Goal: Transaction & Acquisition: Purchase product/service

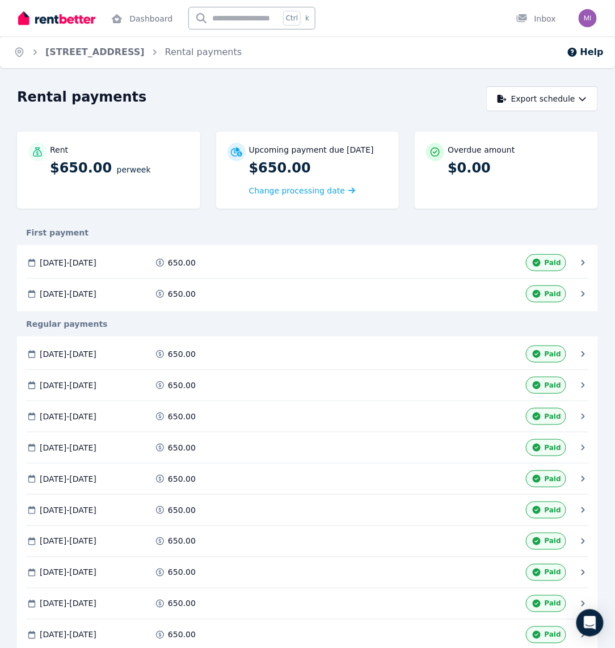
drag, startPoint x: 466, startPoint y: 23, endPoint x: 465, endPoint y: 71, distance: 47.6
click at [466, 23] on div "Dashboard Ctrl k Inbox" at bounding box center [288, 18] width 540 height 36
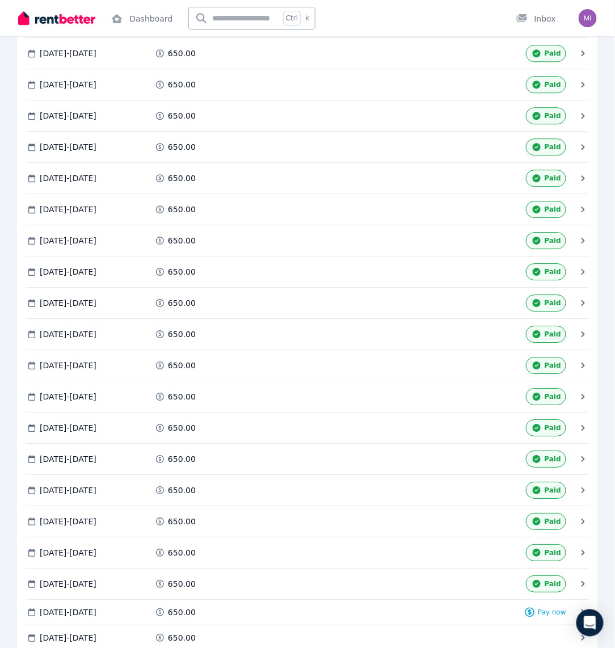
scroll to position [734, 0]
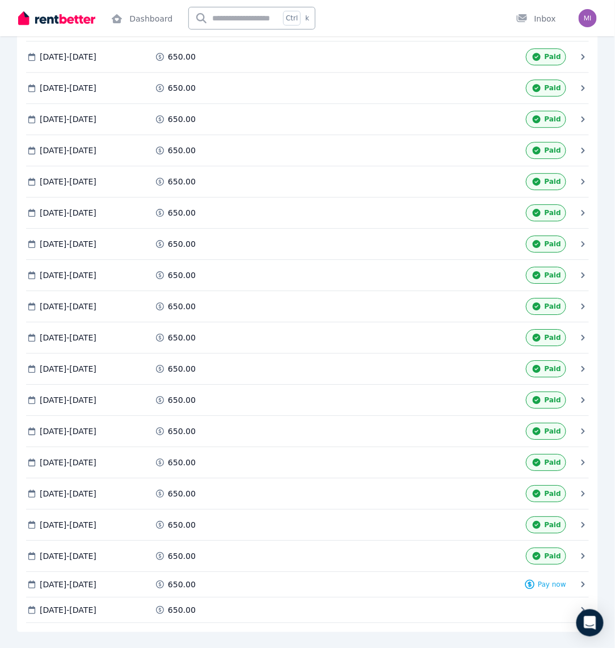
click at [319, 551] on div "[DATE] - [DATE] 650.00 Paid [DATE] - [DATE] 650.00 Paid [DATE] - [DATE] 650.00 …" at bounding box center [307, 117] width 581 height 1029
drag, startPoint x: 551, startPoint y: 561, endPoint x: 519, endPoint y: 567, distance: 32.4
click at [551, 580] on span "Pay now" at bounding box center [552, 584] width 28 height 9
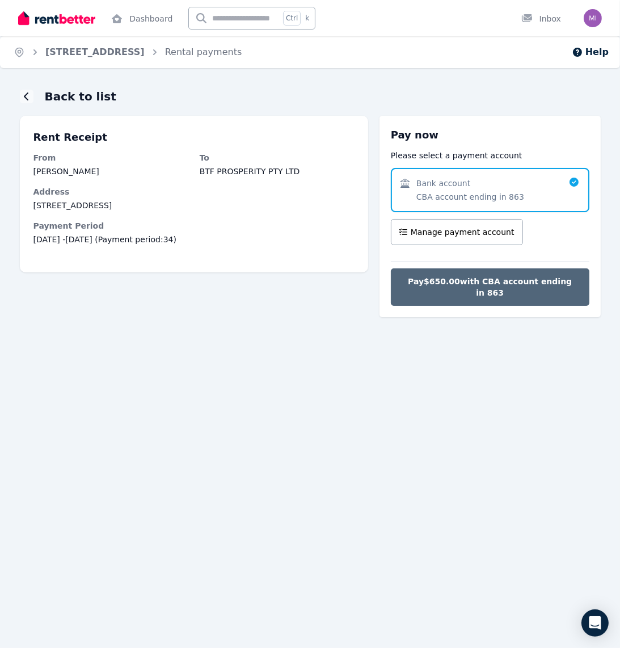
click at [479, 280] on span "Pay $650.00 with CBA account ending in 863" at bounding box center [490, 287] width 175 height 23
